Goal: Task Accomplishment & Management: Manage account settings

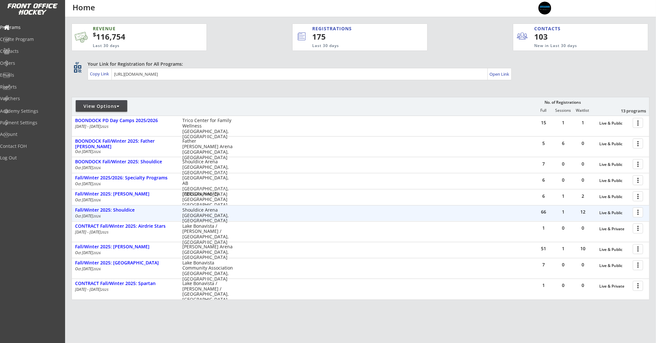
click at [637, 213] on div at bounding box center [638, 211] width 11 height 11
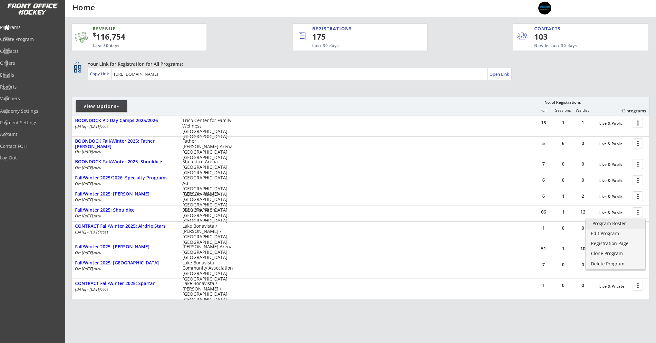
click at [625, 222] on div "Program Roster" at bounding box center [615, 223] width 46 height 5
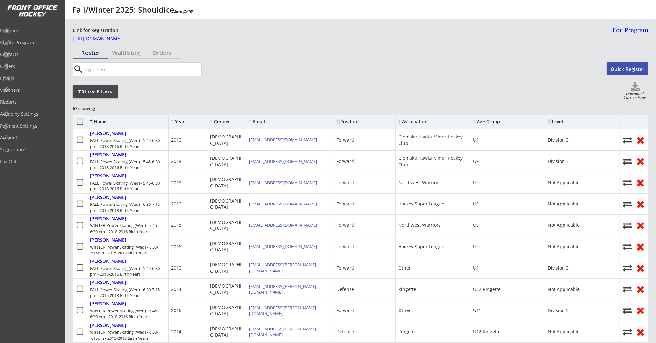
click at [636, 93] on div "Download Current View" at bounding box center [634, 96] width 27 height 9
click at [637, 86] on use at bounding box center [634, 86] width 9 height 8
select select ""Player Info""
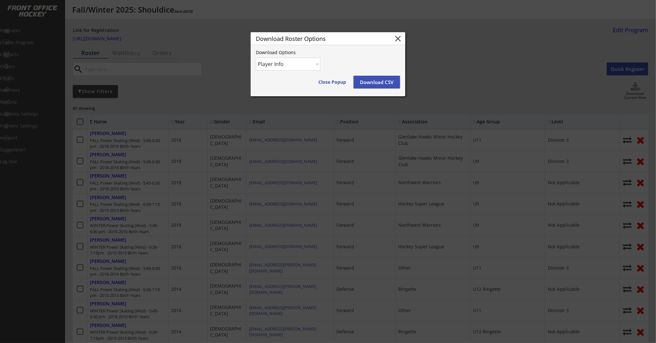
click at [371, 81] on button "Download CSV" at bounding box center [376, 82] width 47 height 13
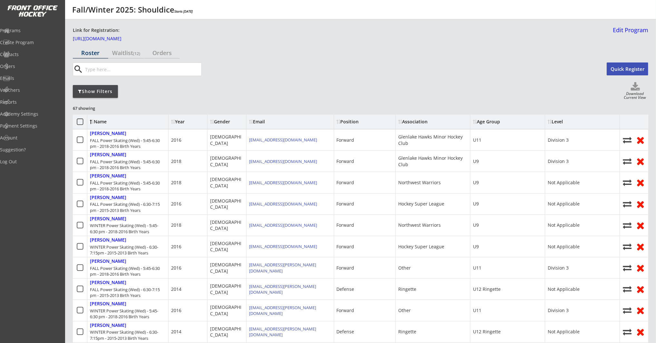
click at [389, 97] on div "Show Filters Download Current View" at bounding box center [360, 91] width 575 height 18
click at [35, 31] on div "Programs" at bounding box center [31, 30] width 58 height 5
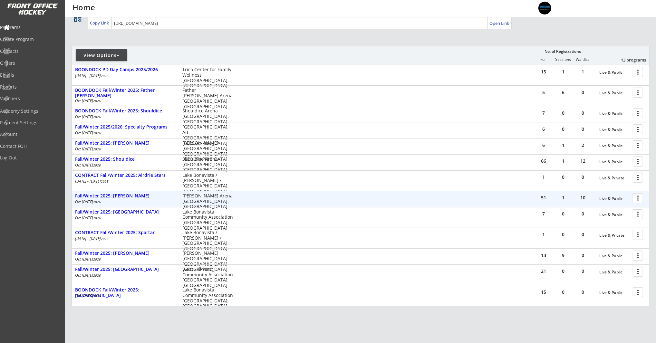
scroll to position [52, 0]
click at [630, 195] on div "51 1 10 Live & Public more_vert" at bounding box center [591, 197] width 115 height 15
click at [634, 195] on div at bounding box center [638, 196] width 11 height 11
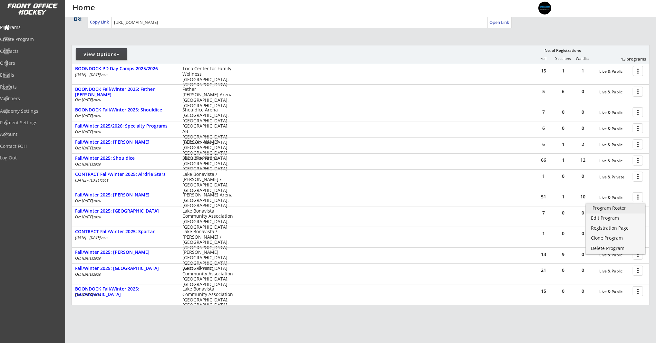
click at [619, 209] on div "Program Roster" at bounding box center [615, 208] width 46 height 5
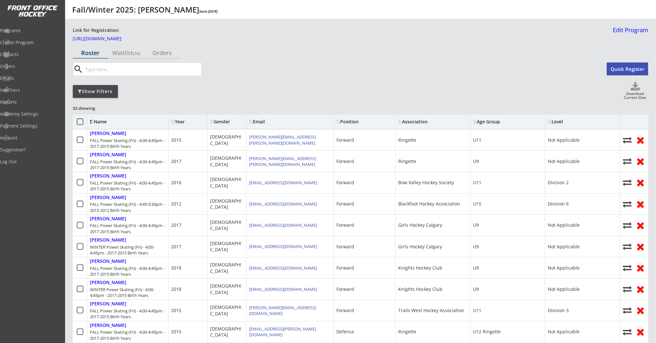
click at [638, 90] on use at bounding box center [634, 86] width 9 height 8
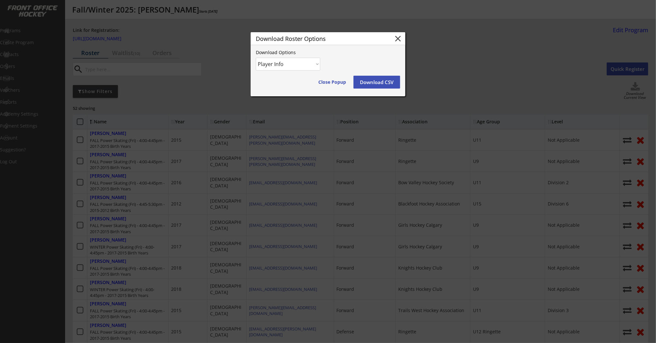
click at [304, 63] on select "Player Info Player and Order Info" at bounding box center [288, 64] width 64 height 13
select select ""Player and Order Info""
click at [256, 58] on select "Player Info Player and Order Info" at bounding box center [288, 64] width 64 height 13
click at [376, 81] on button "Download CSV" at bounding box center [376, 82] width 47 height 13
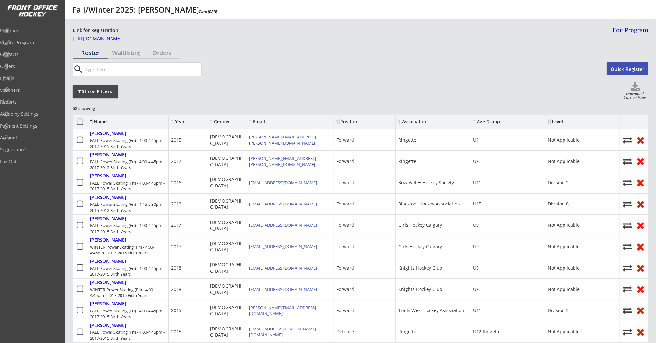
click at [106, 91] on div "Show Filters" at bounding box center [95, 91] width 45 height 6
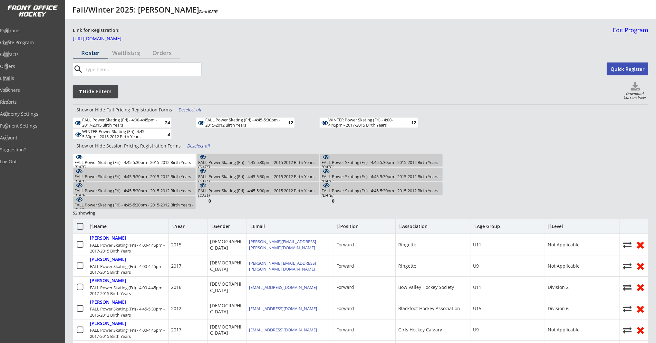
click at [82, 86] on div "Hide Filters" at bounding box center [95, 91] width 45 height 13
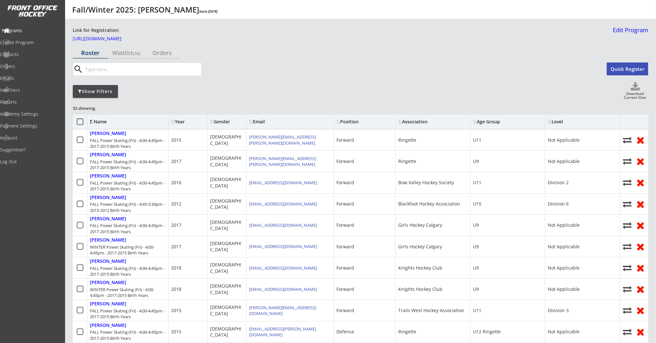
click at [26, 29] on div "Programs" at bounding box center [31, 30] width 58 height 5
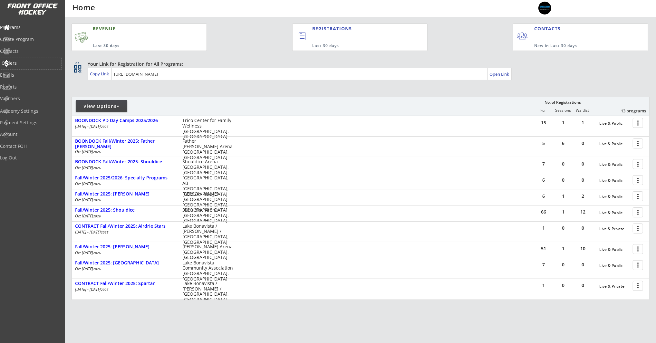
click at [30, 65] on div "Orders" at bounding box center [31, 63] width 58 height 5
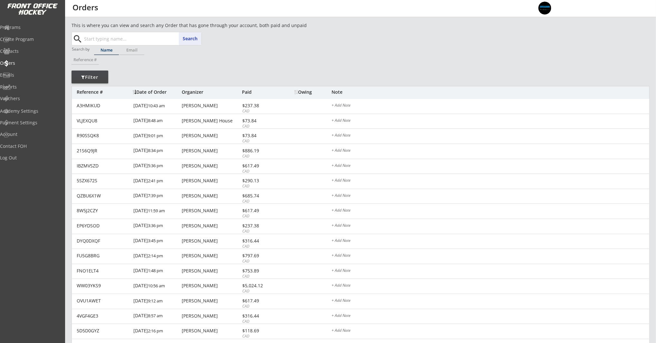
click at [106, 40] on input "text" at bounding box center [142, 38] width 118 height 13
paste input "[PERSON_NAME][EMAIL_ADDRESS][PERSON_NAME][DOMAIN_NAME]"
type input "[PERSON_NAME][EMAIL_ADDRESS][PERSON_NAME][DOMAIN_NAME]"
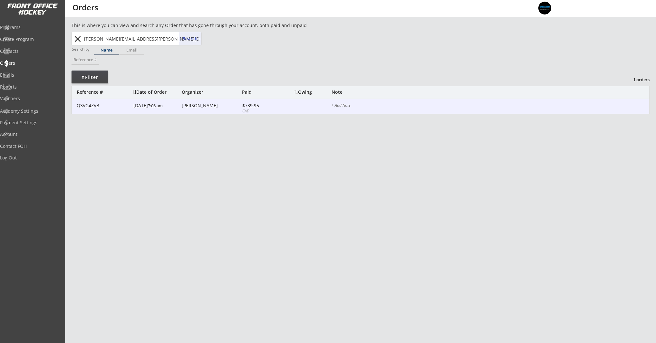
click at [148, 108] on font "7:06 am" at bounding box center [155, 106] width 15 height 6
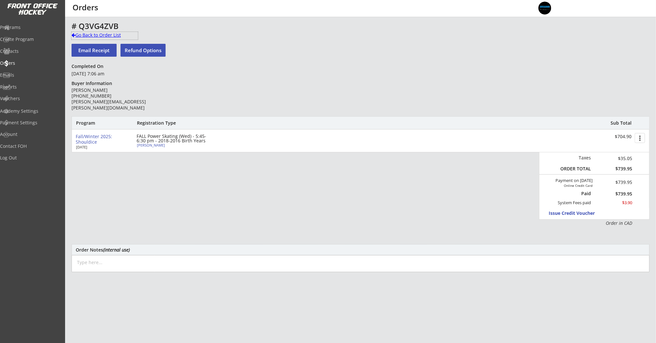
click at [102, 37] on div "Go Back to Order List" at bounding box center [104, 35] width 66 height 6
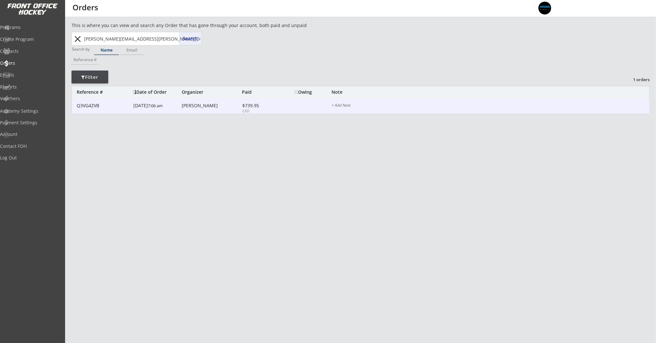
scroll to position [1, 0]
click at [213, 109] on div "Q3VG4ZVB 9/03/25 7:06 am Aric Martin $739.95 CAD + Add Note" at bounding box center [360, 105] width 577 height 15
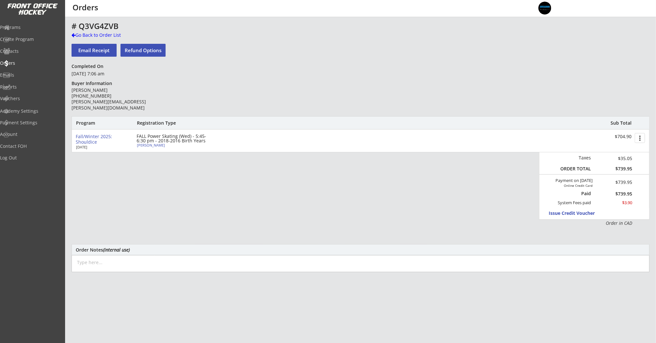
click at [99, 50] on button "Email Receipt" at bounding box center [93, 50] width 45 height 13
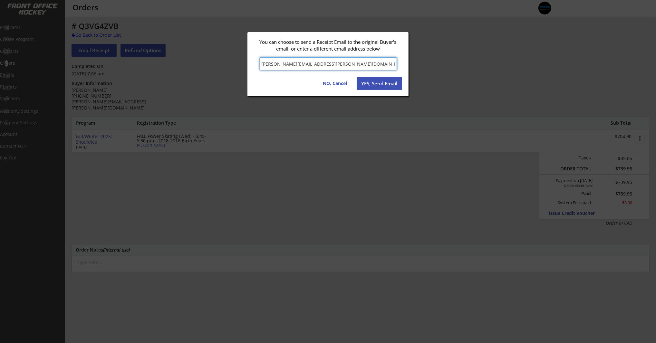
click at [373, 84] on button "YES, Send Email" at bounding box center [378, 83] width 45 height 13
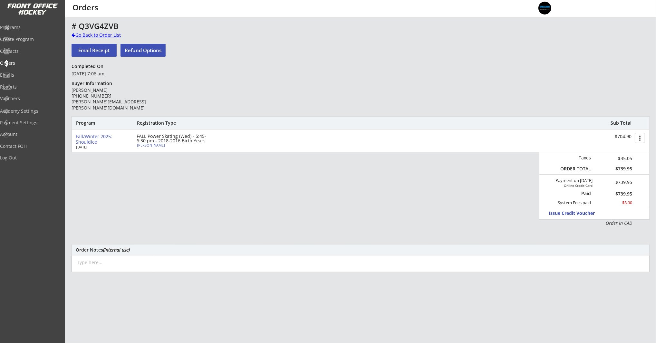
click at [88, 38] on div "Go Back to Order List" at bounding box center [104, 35] width 66 height 6
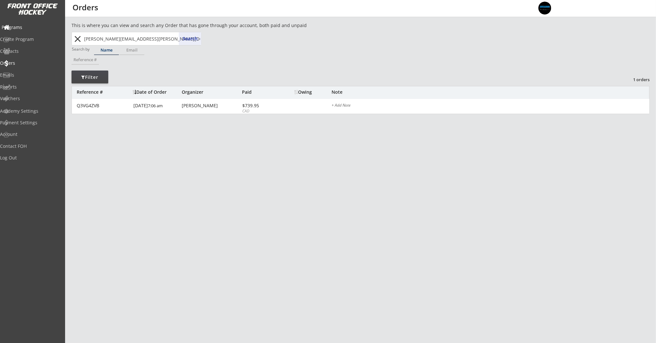
click at [28, 26] on div "Programs" at bounding box center [31, 27] width 58 height 5
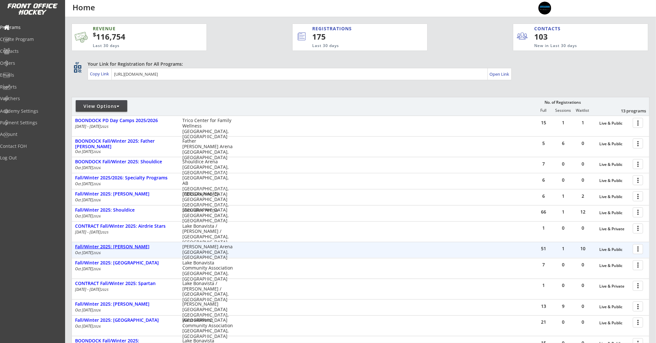
click at [125, 245] on div "Fall/Winter 2025: [PERSON_NAME]" at bounding box center [125, 246] width 100 height 5
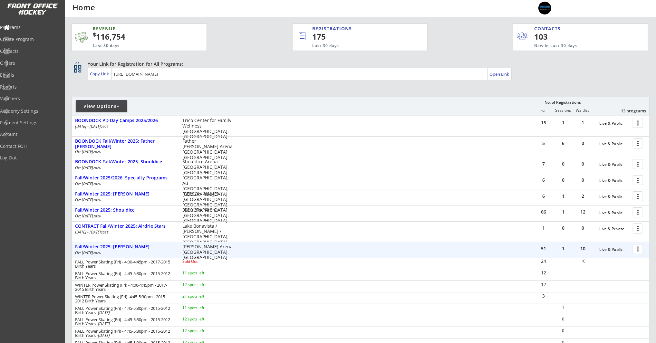
click at [638, 250] on div at bounding box center [638, 248] width 11 height 11
click at [630, 261] on div "Program Roster" at bounding box center [615, 260] width 46 height 5
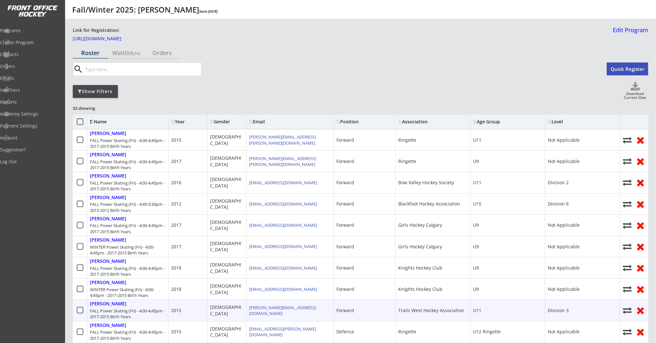
click at [81, 310] on icon at bounding box center [80, 310] width 8 height 8
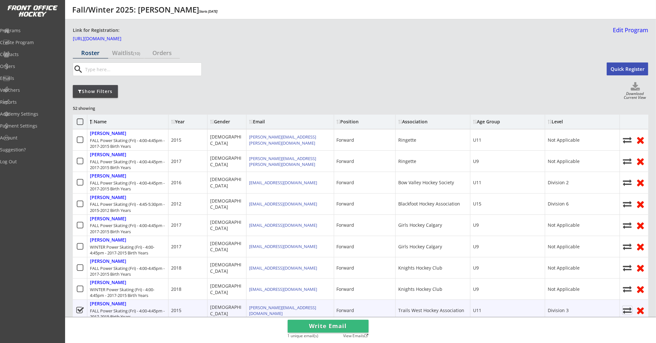
click at [628, 308] on use at bounding box center [626, 310] width 9 height 6
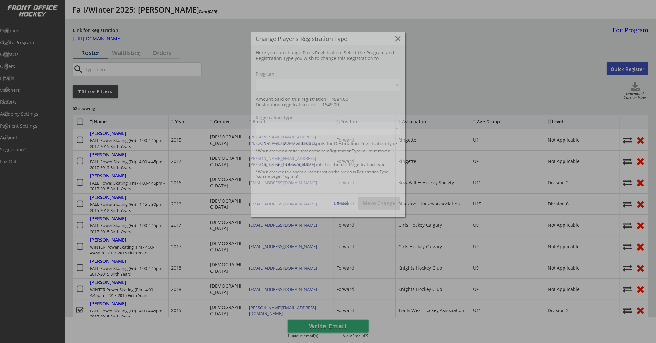
select select ""1348695171700984260__LOOKUP__1755794243793x774785072876748800""
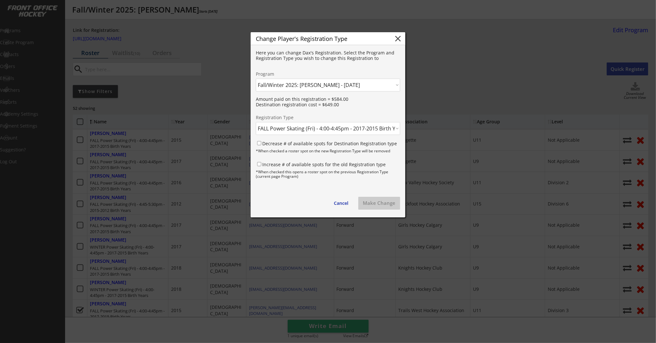
click at [351, 128] on select "Click here... FALL Power Skating (Fri) - 4:00-4:45pm - 2017-2015 Birth Years - …" at bounding box center [328, 128] width 144 height 13
select select ""1348695171700984260__LOOKUP__1755794243793x606021570423423000""
click at [256, 122] on select "Click here... FALL Power Skating (Fri) - 4:00-4:45pm - 2017-2015 Birth Years - …" at bounding box center [328, 128] width 144 height 13
drag, startPoint x: 260, startPoint y: 143, endPoint x: 257, endPoint y: 165, distance: 22.7
click at [260, 143] on input "Decrease # of available spots for Destination Registration type" at bounding box center [259, 143] width 4 height 4
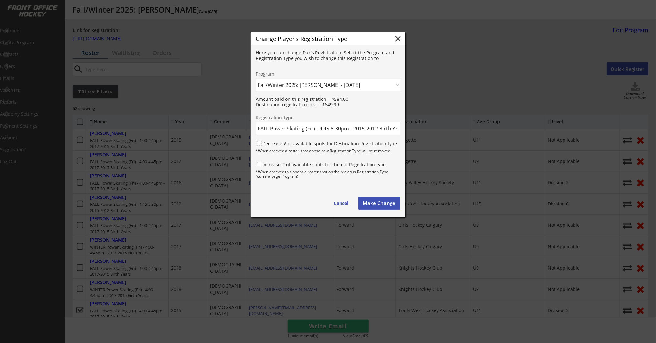
checkbox input "true"
drag, startPoint x: 259, startPoint y: 163, endPoint x: 314, endPoint y: 169, distance: 54.7
click at [259, 163] on input "Increase # of available spots for the old Registration type" at bounding box center [259, 164] width 4 height 4
checkbox input "true"
click at [380, 205] on button "Make Change" at bounding box center [379, 203] width 42 height 13
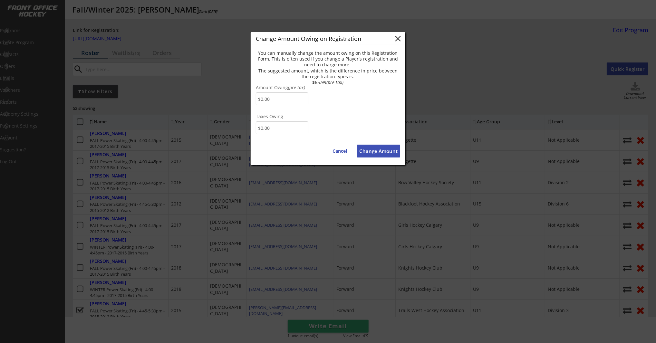
click at [383, 151] on button "Change Amount" at bounding box center [378, 151] width 43 height 13
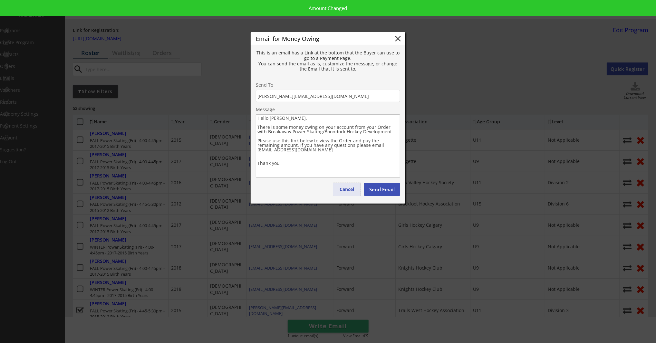
click at [352, 187] on button "Cancel" at bounding box center [346, 189] width 27 height 13
type textarea "Hello , There is some money owing on your account from your Order with . Please…"
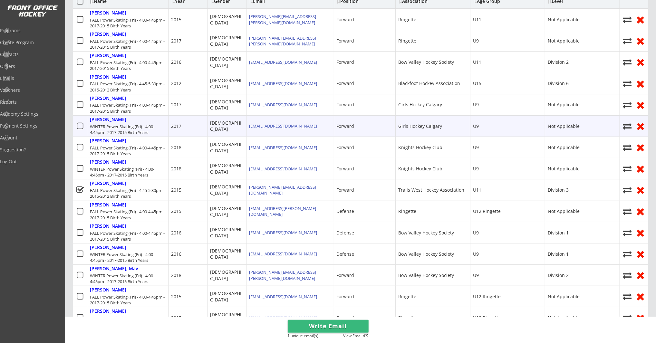
scroll to position [121, 0]
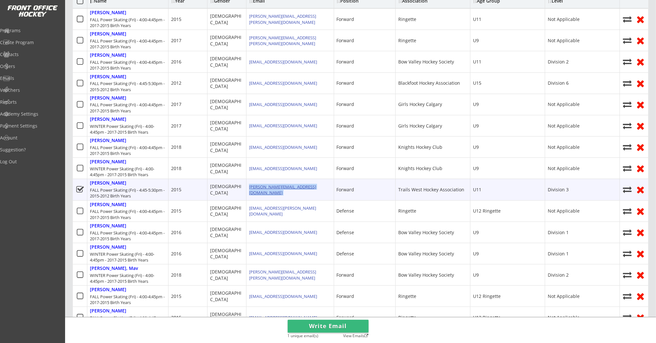
drag, startPoint x: 309, startPoint y: 192, endPoint x: 250, endPoint y: 192, distance: 59.2
click at [250, 192] on div "amy_milloy@hotmail.com" at bounding box center [290, 189] width 88 height 21
copy div "amy_milloy@hotmail.com"
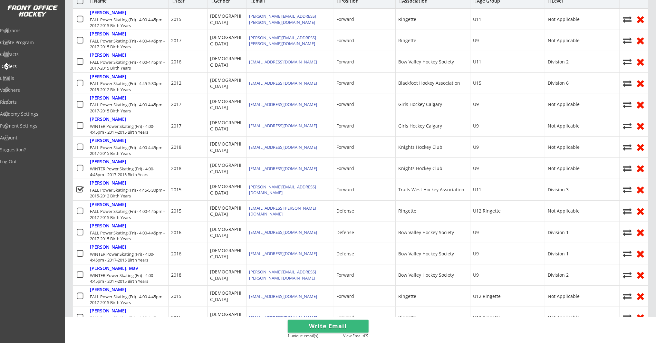
click at [24, 67] on div "Orders" at bounding box center [31, 66] width 58 height 5
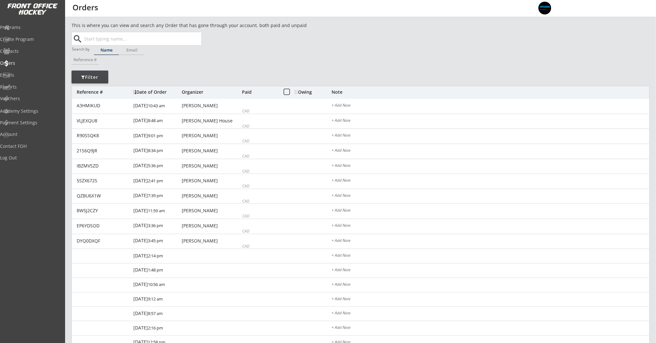
click at [119, 41] on input "text" at bounding box center [142, 38] width 118 height 13
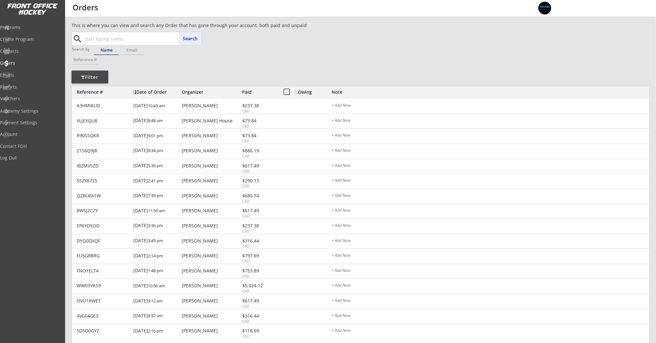
paste input "[PERSON_NAME][EMAIL_ADDRESS][DOMAIN_NAME]"
type input "[PERSON_NAME][EMAIL_ADDRESS][DOMAIN_NAME]"
click at [187, 39] on button "Search" at bounding box center [190, 38] width 23 height 13
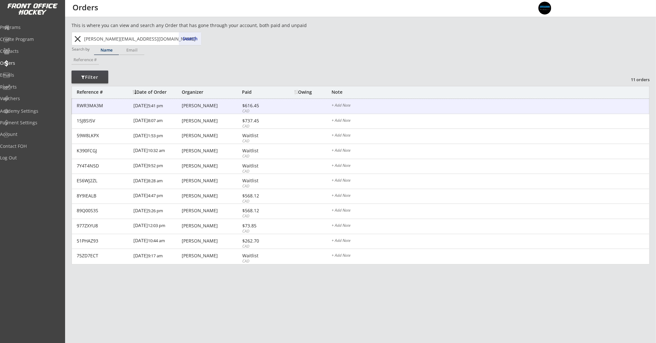
click at [206, 104] on div "[PERSON_NAME]" at bounding box center [211, 105] width 59 height 5
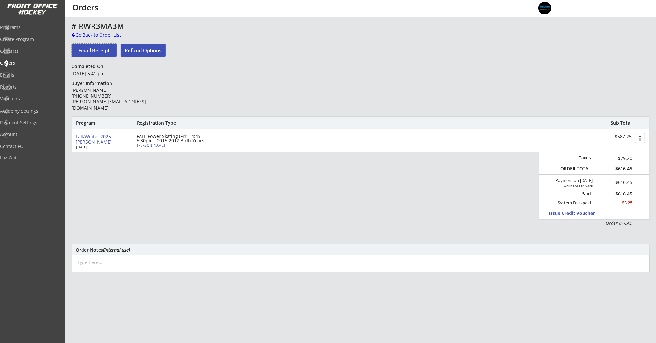
click at [96, 50] on button "Email Receipt" at bounding box center [93, 50] width 45 height 13
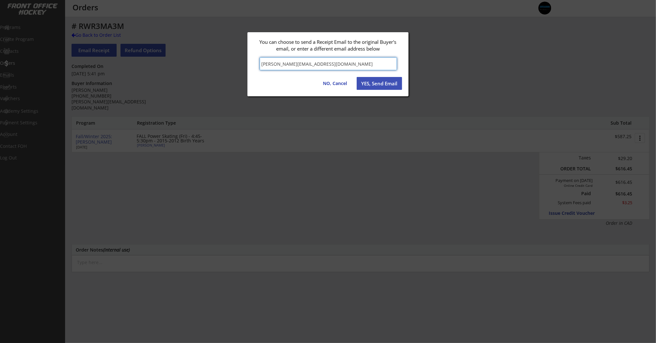
click at [365, 82] on button "YES, Send Email" at bounding box center [378, 83] width 45 height 13
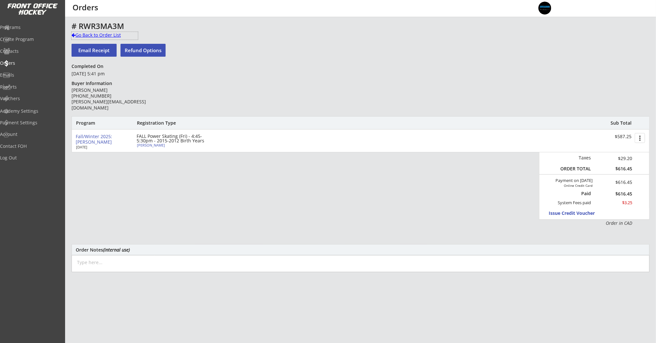
click at [106, 33] on div "Go Back to Order List" at bounding box center [104, 35] width 66 height 6
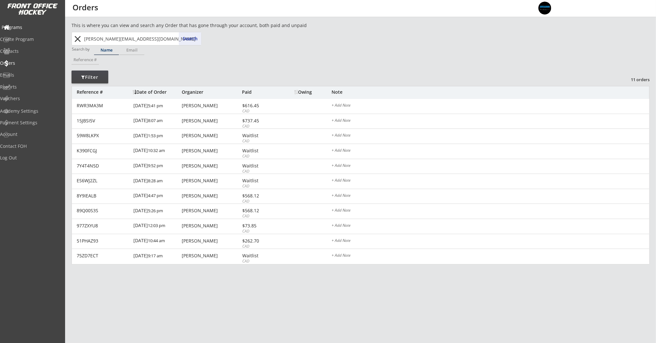
click at [23, 25] on div "Programs" at bounding box center [31, 27] width 58 height 5
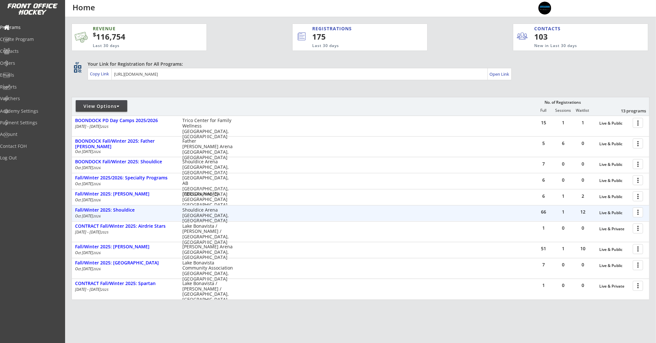
drag, startPoint x: 256, startPoint y: 212, endPoint x: 259, endPoint y: 212, distance: 3.2
click at [256, 212] on div "66 1 12 Live & Public more_vert Fall/Winter 2025: Shouldice Oct 1 - Mar 18 2026…" at bounding box center [360, 212] width 577 height 15
click at [112, 208] on div "Fall/Winter 2025: Shouldice" at bounding box center [125, 209] width 100 height 5
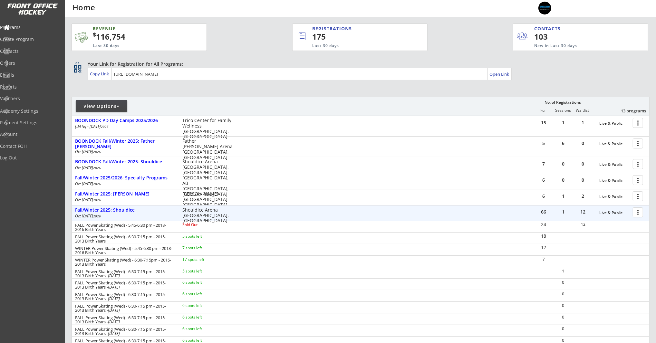
click at [638, 211] on div at bounding box center [638, 211] width 11 height 11
click at [634, 222] on div "Program Roster" at bounding box center [615, 223] width 46 height 5
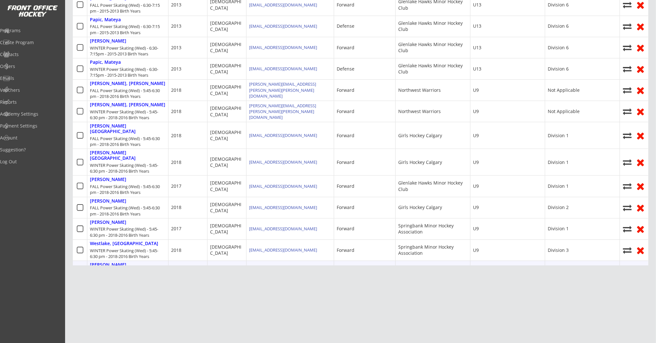
scroll to position [272, 0]
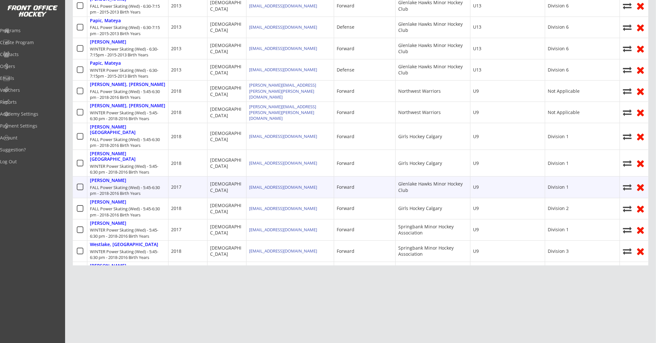
click at [79, 183] on icon at bounding box center [80, 187] width 8 height 8
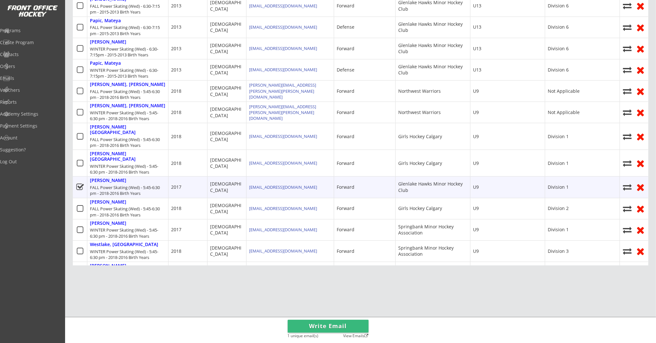
click at [625, 183] on icon at bounding box center [627, 187] width 10 height 9
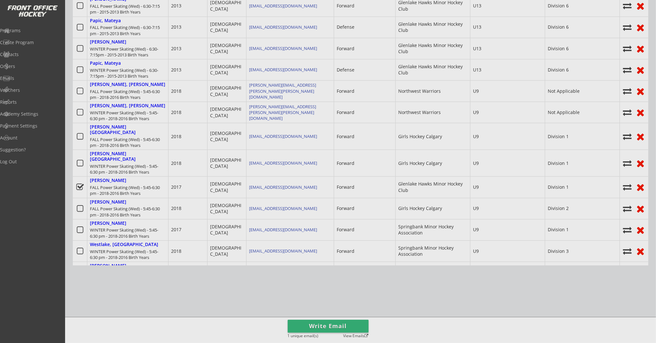
select select ""1348695171700984260__LOOKUP__1755791265144x695537292339314700""
select select ""1348695171700984260__LOOKUP__1755791265144x211531098905378800""
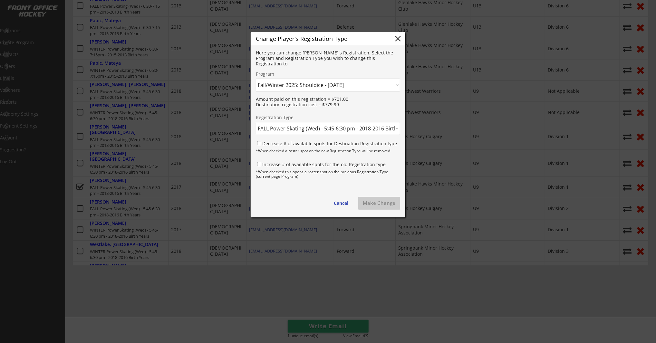
click at [302, 128] on select "Click here... FALL Power Skating (Wed) - 5:45-6:30 pm - 2018-2016 Birth Years -…" at bounding box center [328, 128] width 144 height 13
click at [359, 86] on select "Click here... BOONDOCK PD Day Camps 2025/2026 - 9/29/25 BOONDOCK Fall/Winter 20…" at bounding box center [328, 85] width 144 height 13
select select ""1348695171700984260__LOOKUP__1756911534995x624471500578619400""
click at [256, 79] on select "Click here... BOONDOCK PD Day Camps 2025/2026 - 9/29/25 BOONDOCK Fall/Winter 20…" at bounding box center [328, 85] width 144 height 13
click at [326, 137] on div "Here you can change Levi's Registration. Select the Program and Registration Ty…" at bounding box center [328, 131] width 155 height 172
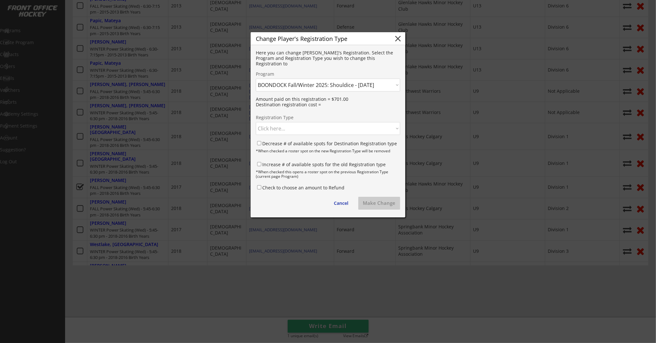
click at [328, 132] on select "Click here... FALL Power Skating (Wed) - 7:15-8:00 PM - 2017-2015 Birth Years -…" at bounding box center [328, 128] width 144 height 13
select select ""1348695171700984260__LOOKUP__1756911534995x424500627509346300""
click at [256, 122] on select "Click here... FALL Power Skating (Wed) - 7:15-8:00 PM - 2017-2015 Birth Years -…" at bounding box center [328, 128] width 144 height 13
click at [260, 143] on input "Decrease # of available spots for Destination Registration type" at bounding box center [259, 143] width 4 height 4
checkbox input "true"
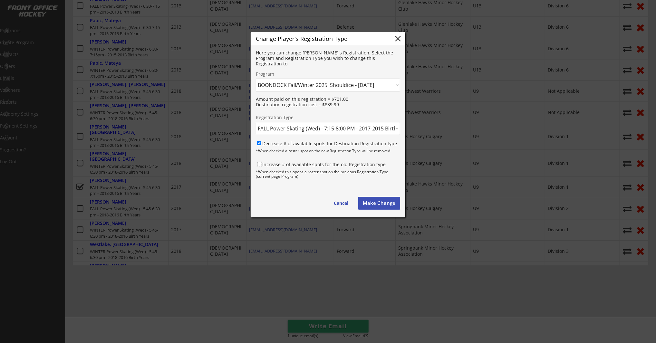
drag, startPoint x: 257, startPoint y: 164, endPoint x: 263, endPoint y: 165, distance: 6.6
click at [257, 164] on input "Increase # of available spots for the old Registration type" at bounding box center [259, 164] width 4 height 4
checkbox input "true"
click at [388, 204] on button "Make Change" at bounding box center [379, 203] width 42 height 13
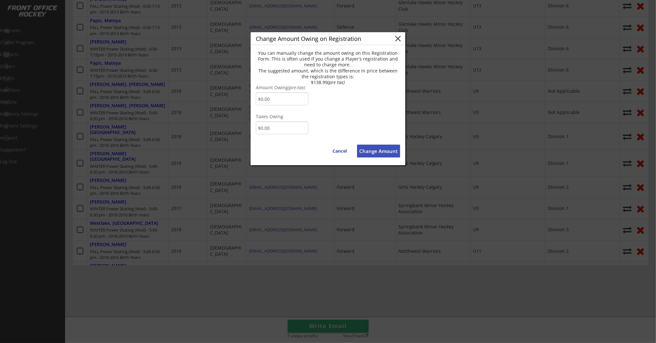
click at [294, 100] on input "input" at bounding box center [282, 98] width 52 height 13
drag, startPoint x: 295, startPoint y: 99, endPoint x: 257, endPoint y: 98, distance: 37.7
click at [257, 98] on input "input" at bounding box center [282, 98] width 52 height 13
type input "$138.99"
click at [290, 122] on input "input" at bounding box center [282, 127] width 52 height 13
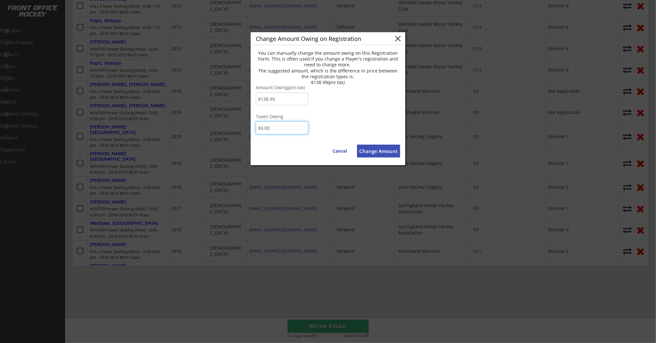
drag, startPoint x: 287, startPoint y: 121, endPoint x: 264, endPoint y: 125, distance: 23.5
click at [264, 125] on input "input" at bounding box center [282, 127] width 52 height 13
click at [281, 128] on input "input" at bounding box center [282, 127] width 52 height 13
drag, startPoint x: 286, startPoint y: 128, endPoint x: 245, endPoint y: 126, distance: 41.0
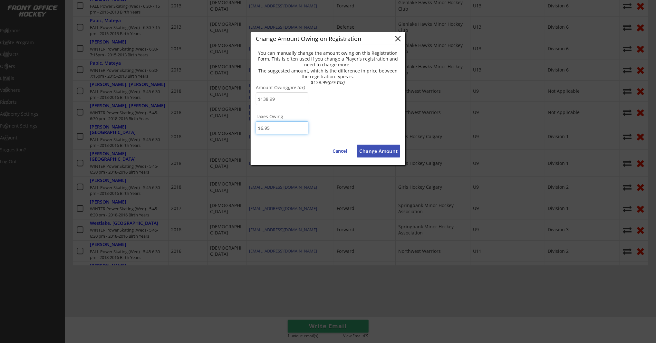
type input "$6.95"
click at [378, 152] on button "Change Amount" at bounding box center [378, 151] width 43 height 13
type input "$0.00"
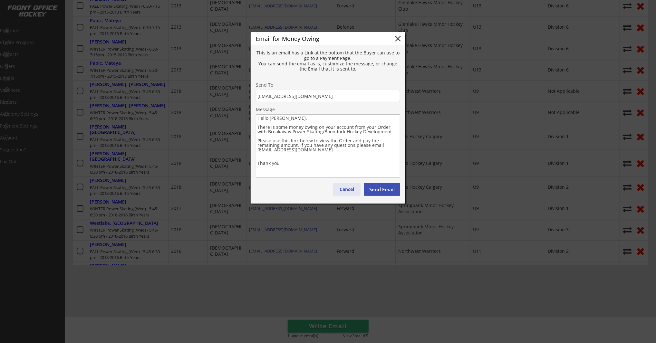
click at [349, 188] on button "Cancel" at bounding box center [346, 189] width 27 height 13
type textarea "Hello , There is some money owing on your account from your Order with . Please…"
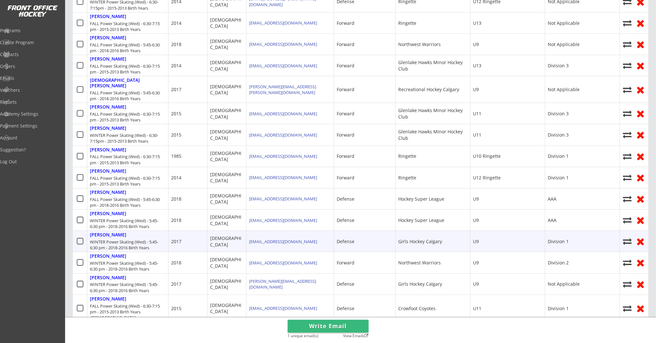
scroll to position [0, 0]
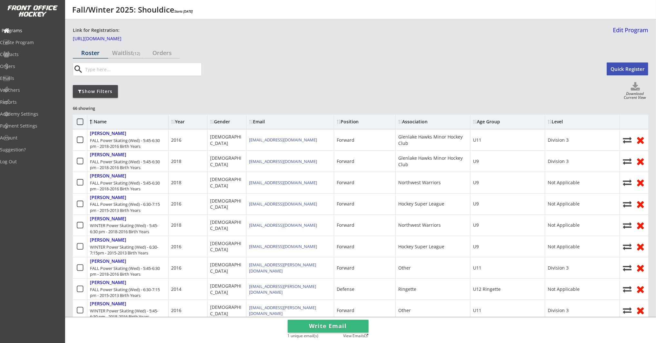
click at [33, 32] on div "Programs" at bounding box center [31, 30] width 58 height 5
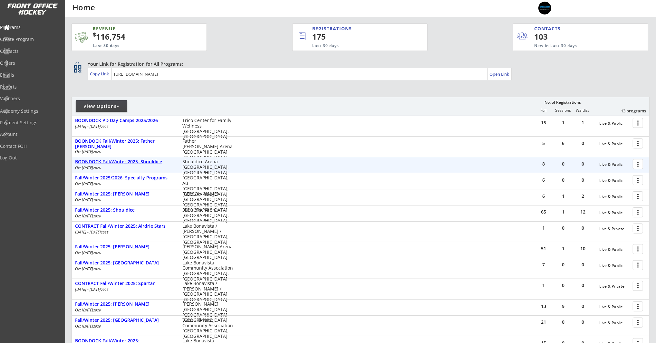
drag, startPoint x: 154, startPoint y: 161, endPoint x: 164, endPoint y: 161, distance: 9.3
click at [154, 161] on div "BOONDOCK Fall/Winter 2025: Shouldice" at bounding box center [125, 161] width 100 height 5
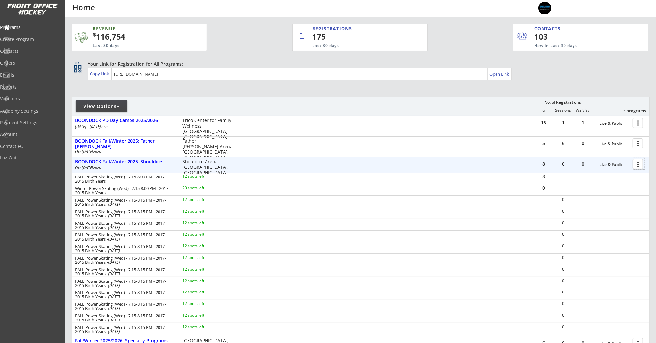
click at [641, 165] on div at bounding box center [638, 163] width 11 height 11
click at [636, 173] on div "Program Roster" at bounding box center [615, 175] width 46 height 5
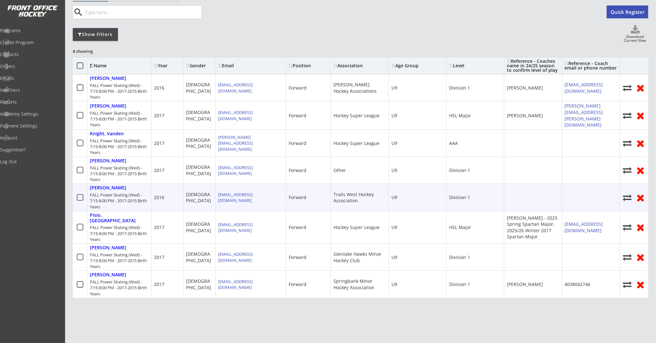
scroll to position [58, 0]
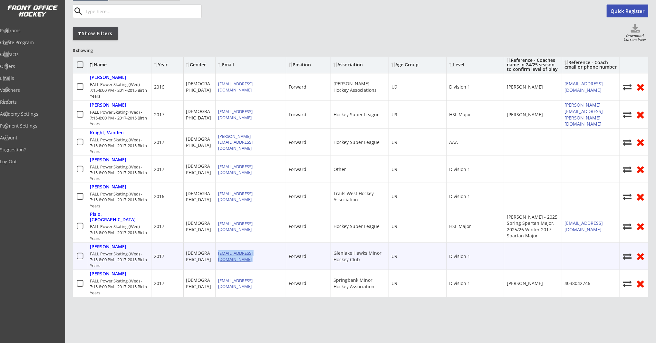
drag, startPoint x: 274, startPoint y: 251, endPoint x: 218, endPoint y: 250, distance: 56.0
click at [218, 250] on div "[EMAIL_ADDRESS][DOMAIN_NAME]" at bounding box center [250, 256] width 71 height 27
copy div "[EMAIL_ADDRESS][DOMAIN_NAME]"
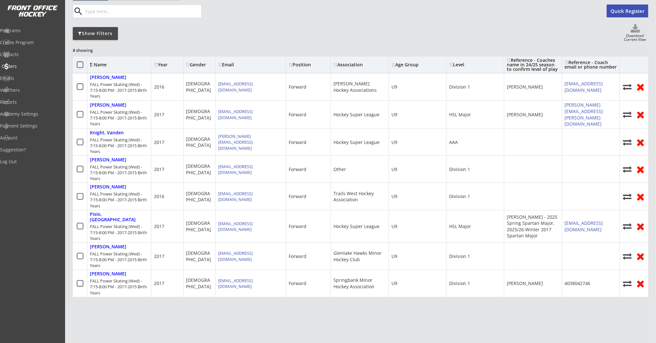
click at [38, 65] on div "Orders" at bounding box center [31, 66] width 58 height 5
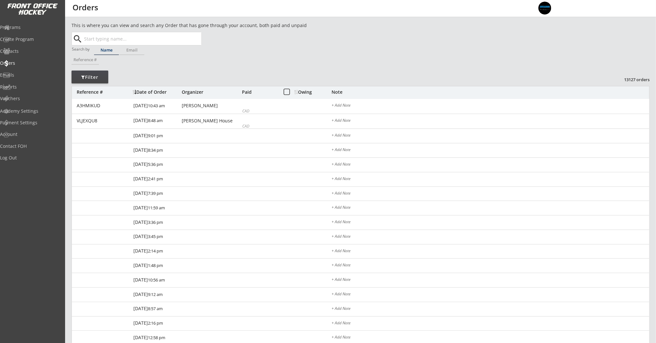
click at [141, 39] on input "text" at bounding box center [142, 38] width 118 height 13
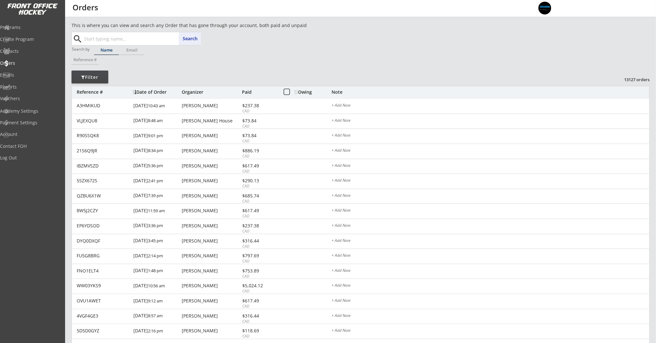
paste input "[EMAIL_ADDRESS][DOMAIN_NAME]"
type input "[EMAIL_ADDRESS][DOMAIN_NAME]"
drag, startPoint x: 192, startPoint y: 41, endPoint x: 187, endPoint y: 54, distance: 13.8
click at [192, 42] on button "Search" at bounding box center [190, 38] width 23 height 13
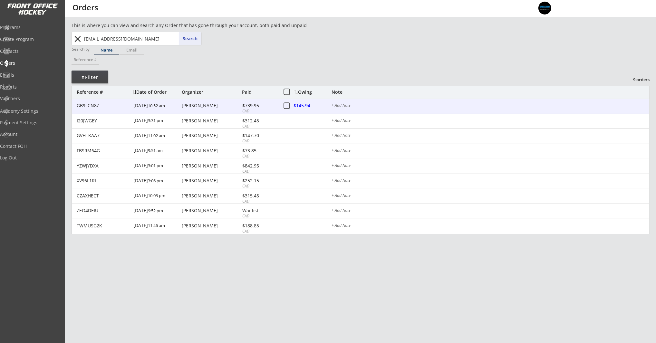
click at [175, 106] on div "[DATE] 10:52 am" at bounding box center [156, 106] width 47 height 14
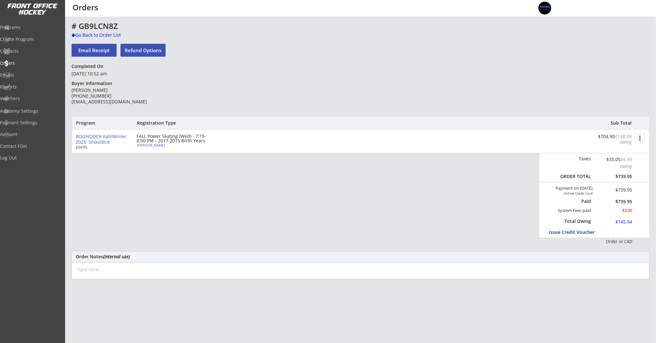
click at [94, 49] on button "Email Receipt" at bounding box center [93, 50] width 45 height 13
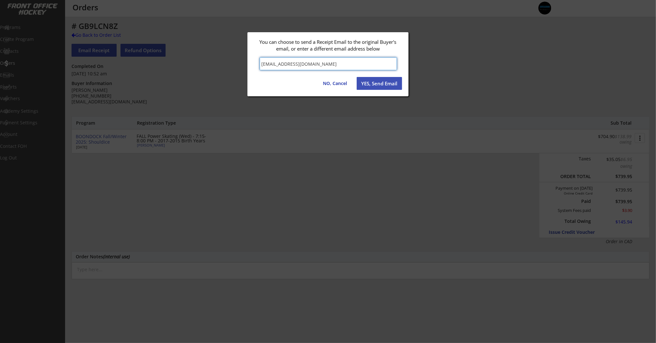
click at [376, 84] on button "YES, Send Email" at bounding box center [378, 83] width 45 height 13
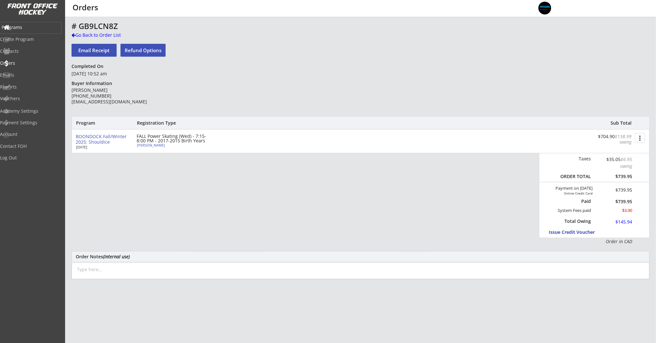
click at [31, 29] on div "Programs" at bounding box center [31, 27] width 58 height 5
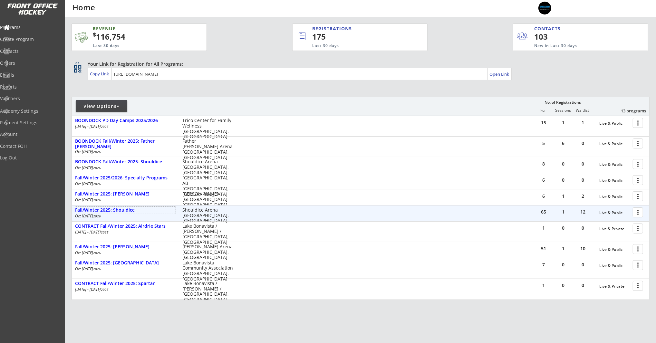
click at [120, 212] on div "Fall/Winter 2025: Shouldice" at bounding box center [125, 209] width 100 height 5
